Goal: Task Accomplishment & Management: Manage account settings

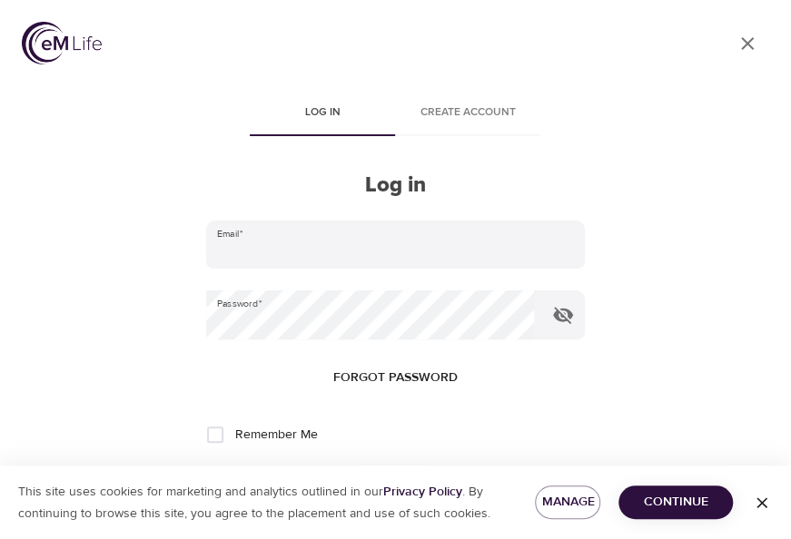
type input "[EMAIL_ADDRESS][DOMAIN_NAME]"
click at [212, 434] on input "Remember Me" at bounding box center [215, 435] width 38 height 38
checkbox input "true"
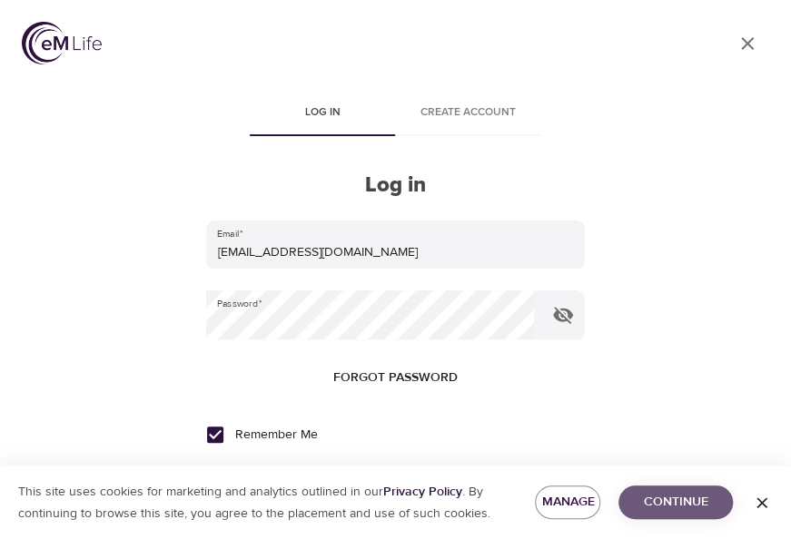
click at [643, 493] on span "Continue" at bounding box center [675, 502] width 85 height 23
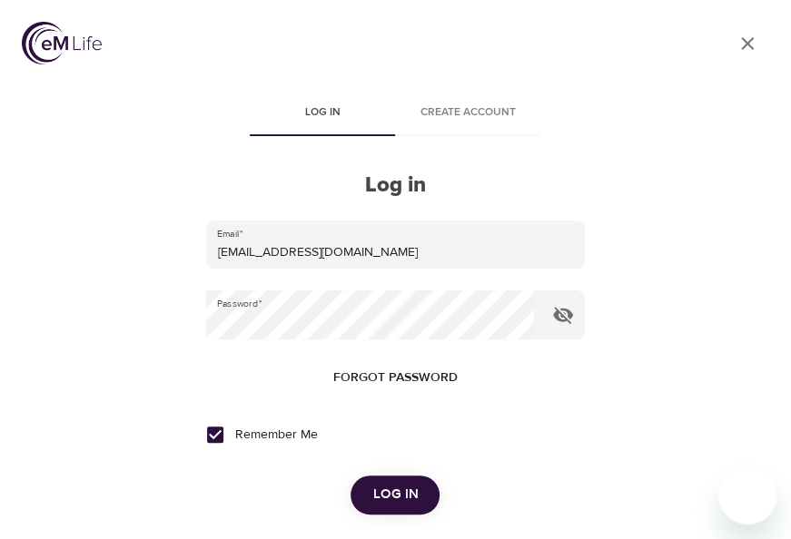
click at [389, 507] on span "Log in" at bounding box center [394, 495] width 45 height 24
